Goal: Transaction & Acquisition: Purchase product/service

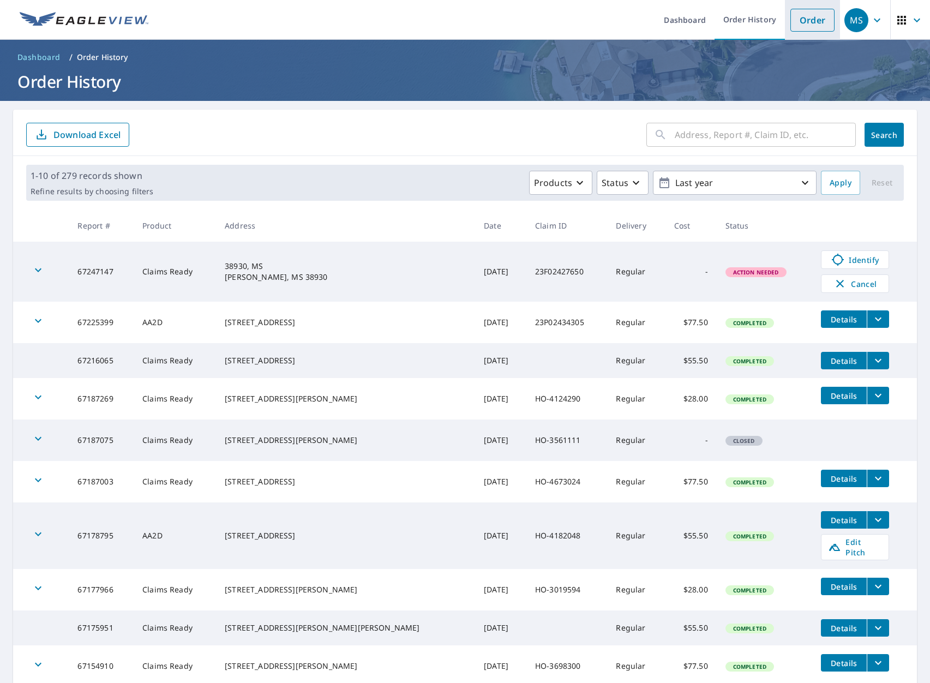
click at [821, 17] on link "Order" at bounding box center [812, 20] width 44 height 23
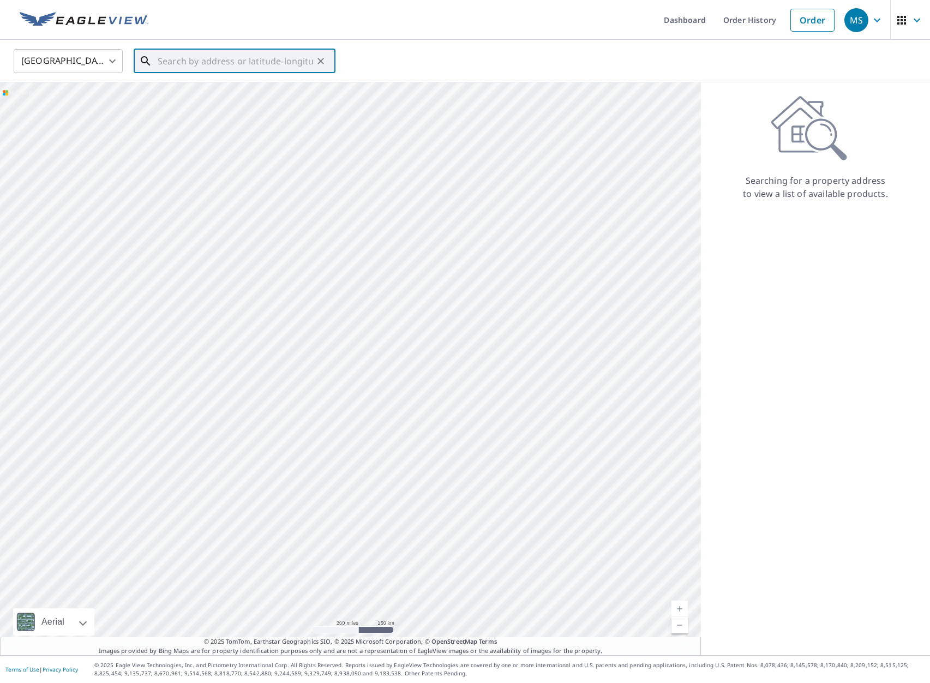
click at [192, 55] on input "text" at bounding box center [235, 61] width 155 height 31
paste input "[STREET_ADDRESS]"
click at [193, 93] on span "[STREET_ADDRESS]" at bounding box center [240, 92] width 171 height 13
type input "[STREET_ADDRESS]"
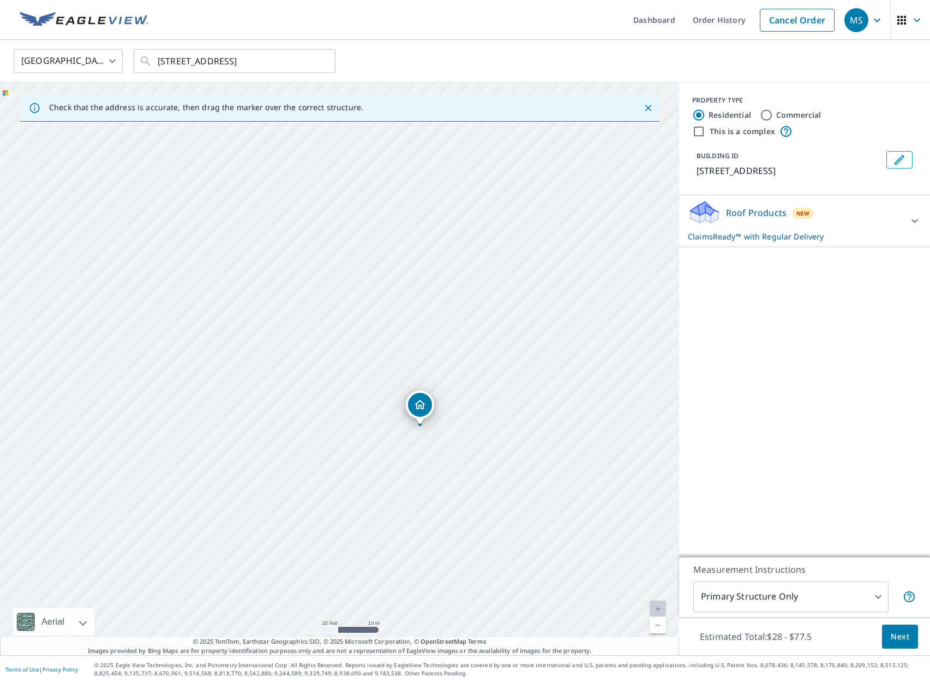
drag, startPoint x: 442, startPoint y: 441, endPoint x: 405, endPoint y: 343, distance: 104.6
click at [405, 343] on div "[STREET_ADDRESS]" at bounding box center [339, 368] width 679 height 572
click at [895, 631] on span "Next" at bounding box center [899, 637] width 19 height 14
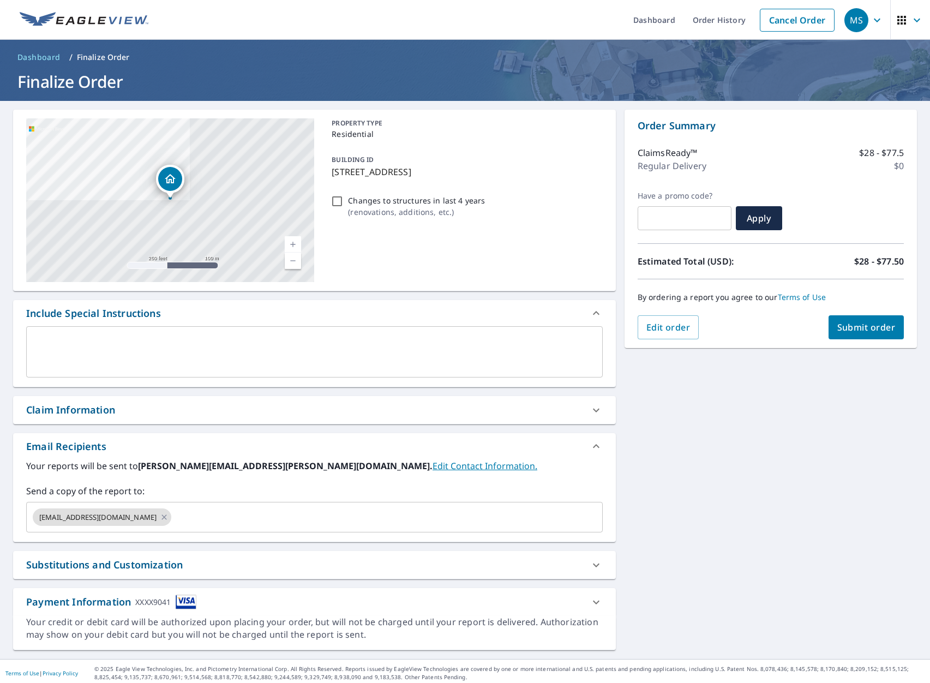
click at [114, 418] on div "Claim Information" at bounding box center [314, 410] width 602 height 28
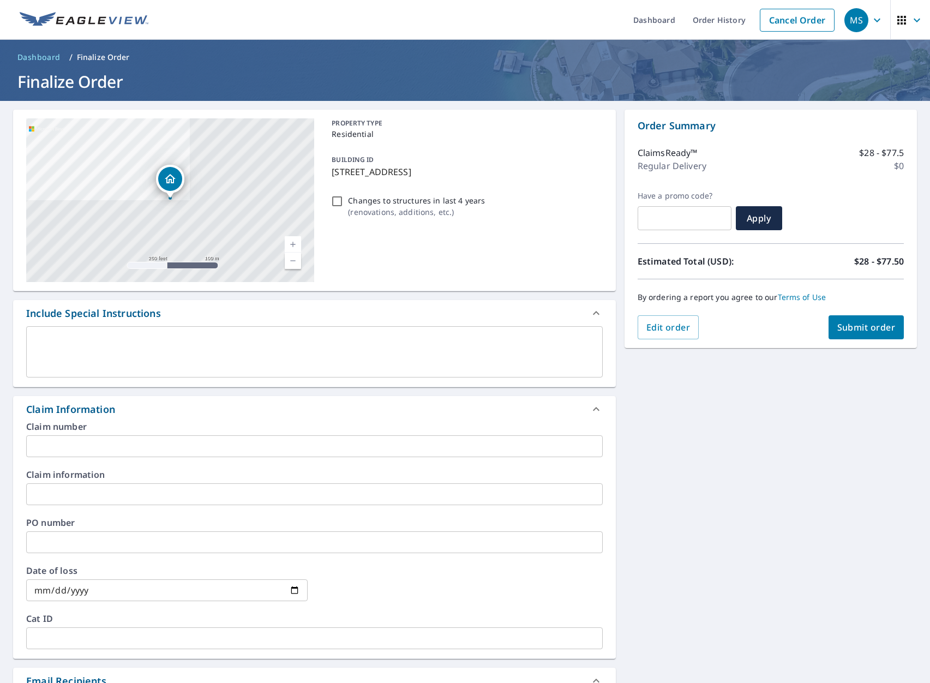
click at [73, 447] on input "text" at bounding box center [314, 446] width 576 height 22
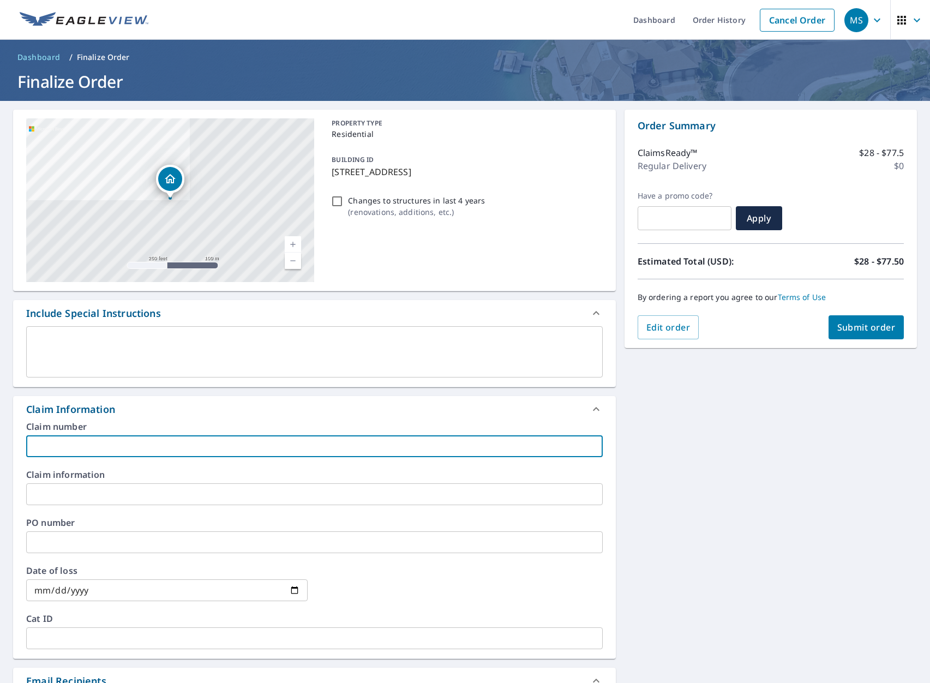
paste input "HO-3077341"
type input "HO-3077341"
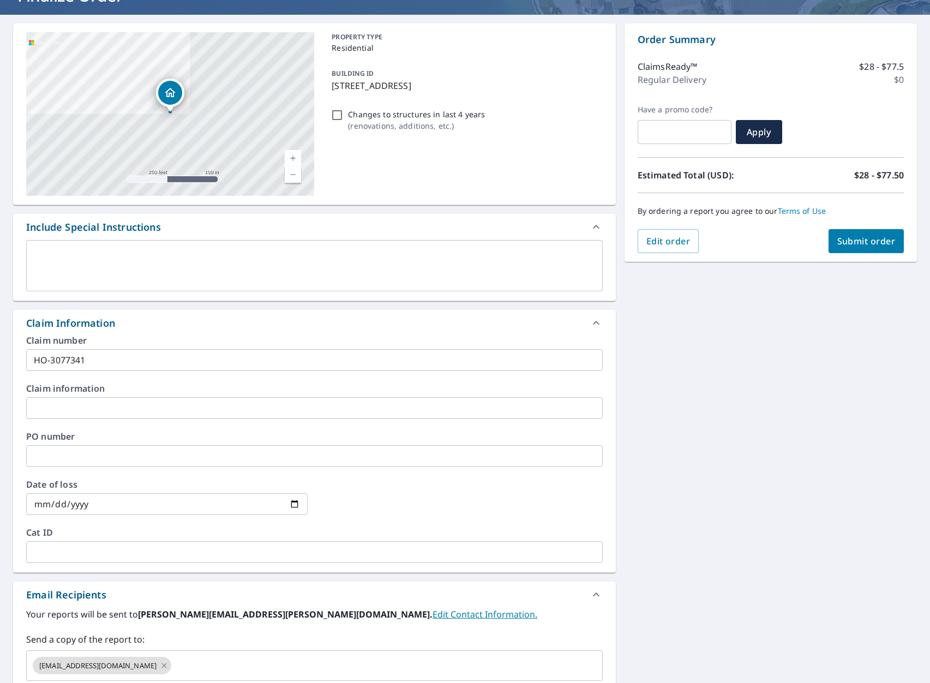
scroll to position [238, 0]
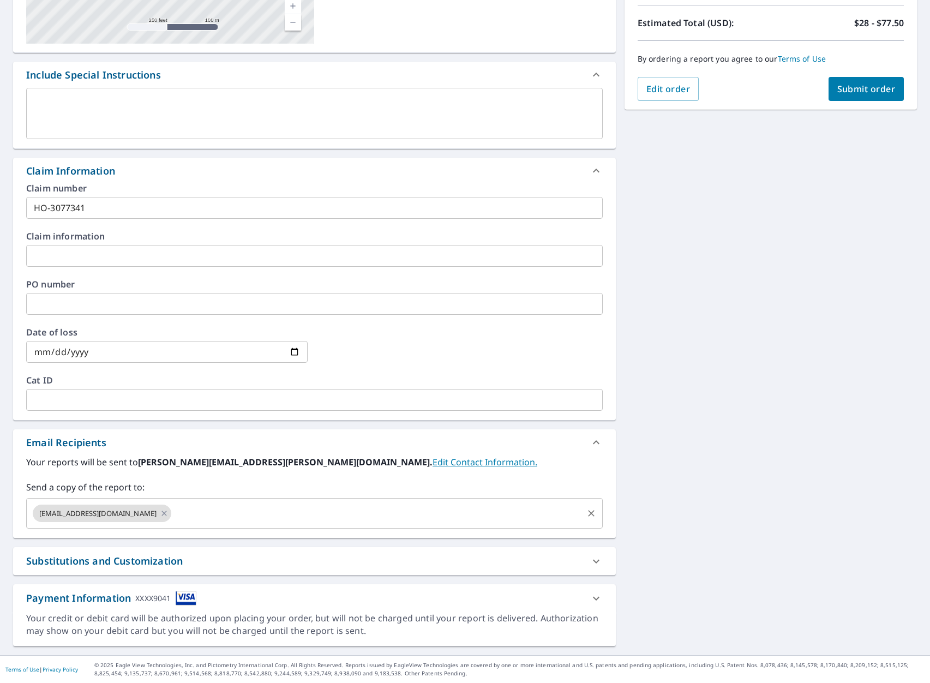
click at [173, 511] on input "text" at bounding box center [377, 513] width 408 height 21
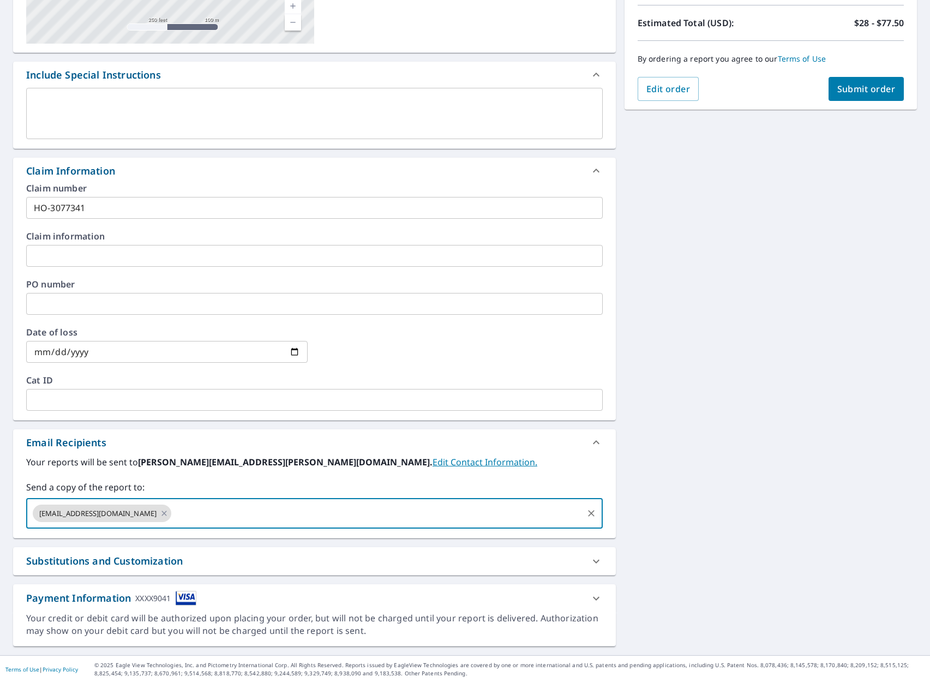
paste input "[PERSON_NAME][EMAIL_ADDRESS][PERSON_NAME][DOMAIN_NAME]"
type input "[PERSON_NAME][EMAIL_ADDRESS][PERSON_NAME][DOMAIN_NAME]"
click at [161, 496] on div "Send a copy of the report to: [EMAIL_ADDRESS][DOMAIN_NAME] ​" at bounding box center [314, 504] width 576 height 48
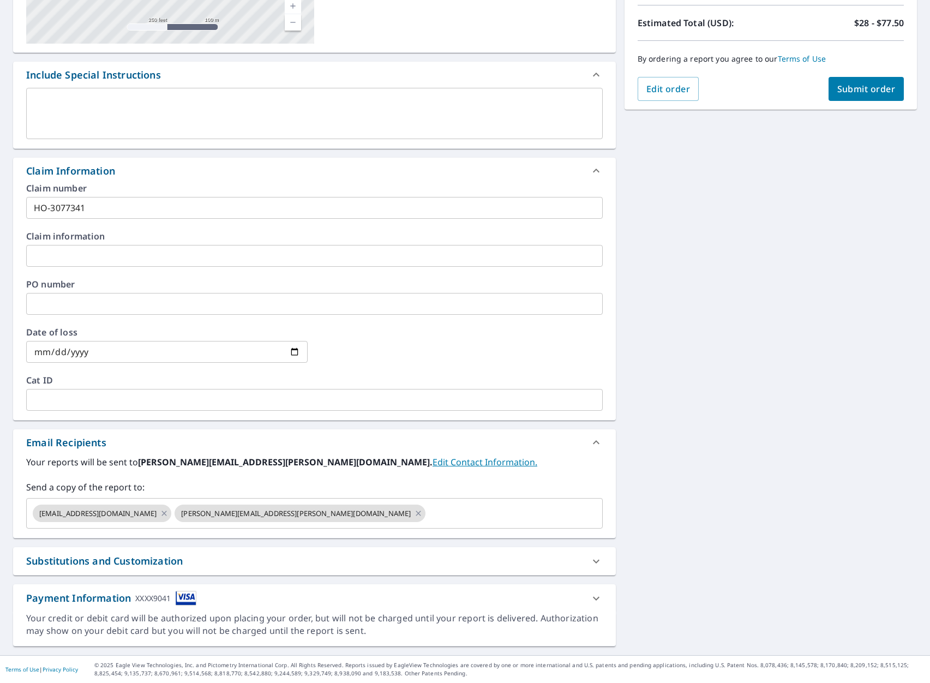
click at [160, 486] on label "Send a copy of the report to:" at bounding box center [314, 486] width 576 height 13
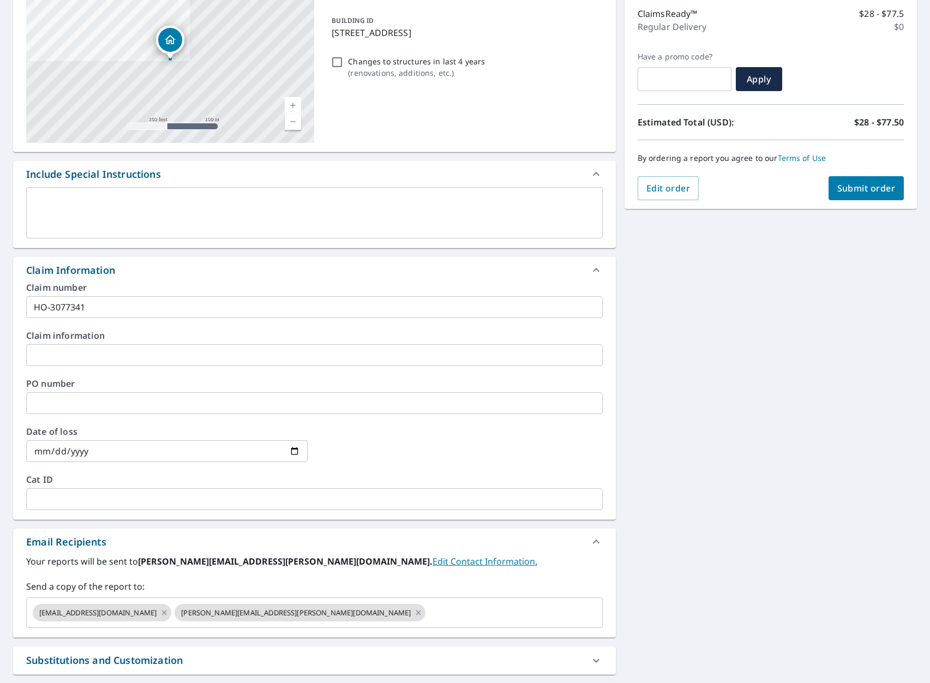
scroll to position [0, 0]
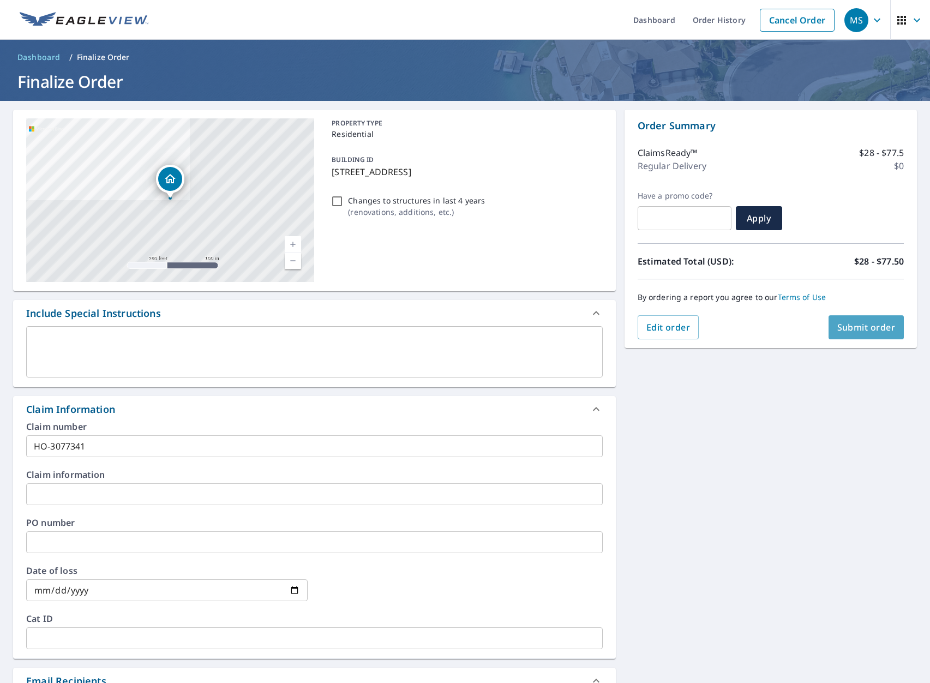
click at [858, 329] on span "Submit order" at bounding box center [866, 327] width 58 height 12
